Goal: Task Accomplishment & Management: Use online tool/utility

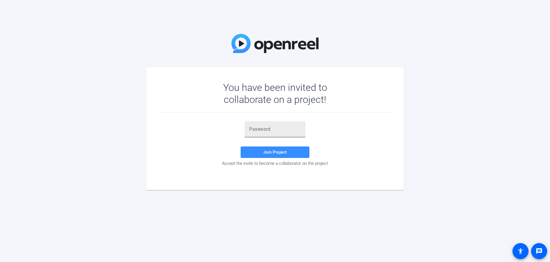
click at [281, 130] on input "text" at bounding box center [275, 129] width 52 height 7
paste input "_cw(0G"
type input "_cw(0G"
click at [290, 152] on span at bounding box center [275, 152] width 69 height 14
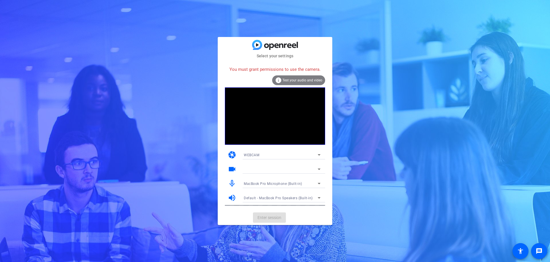
click at [287, 70] on div "You must grant permissions to use the camera." at bounding box center [275, 69] width 100 height 12
click at [291, 81] on span "Test your audio and video" at bounding box center [303, 80] width 40 height 4
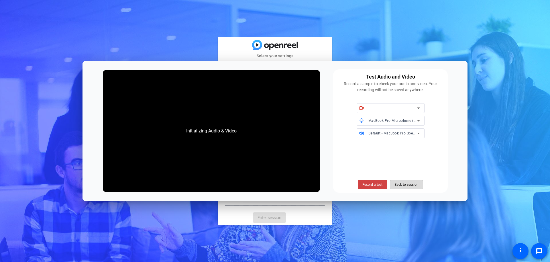
click at [409, 187] on span "Back to session" at bounding box center [407, 184] width 24 height 11
